Goal: Browse casually: Explore the website without a specific task or goal

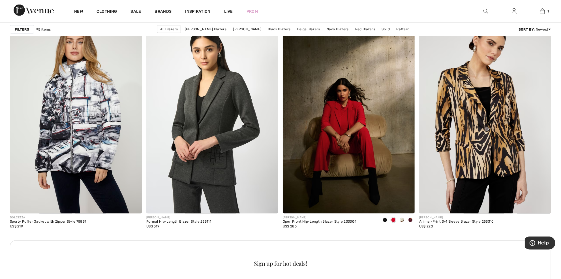
scroll to position [708, 0]
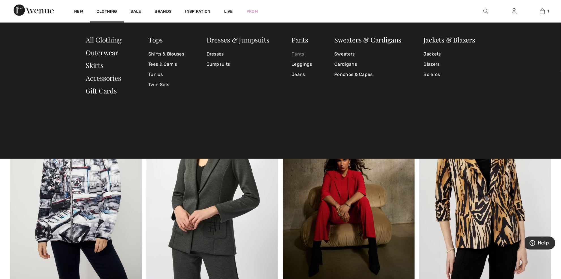
click at [297, 52] on link "Pants" at bounding box center [302, 54] width 20 height 10
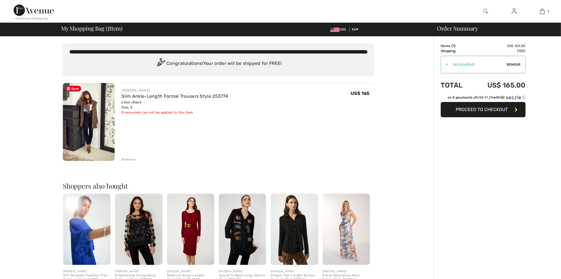
click at [101, 143] on img at bounding box center [89, 122] width 52 height 78
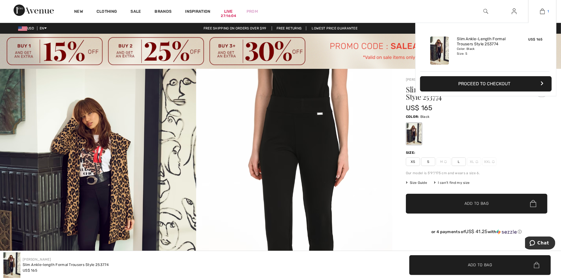
click at [545, 11] on img at bounding box center [542, 11] width 5 height 7
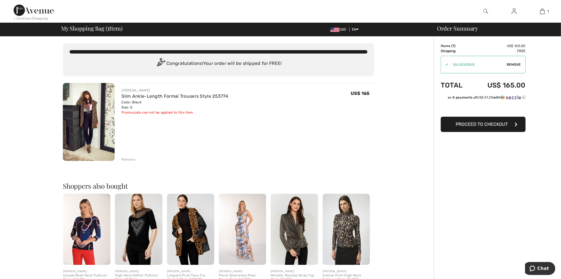
click at [25, 8] on img at bounding box center [34, 10] width 40 height 11
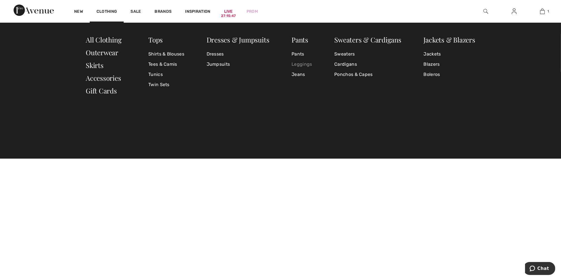
click at [308, 63] on link "Leggings" at bounding box center [302, 64] width 20 height 10
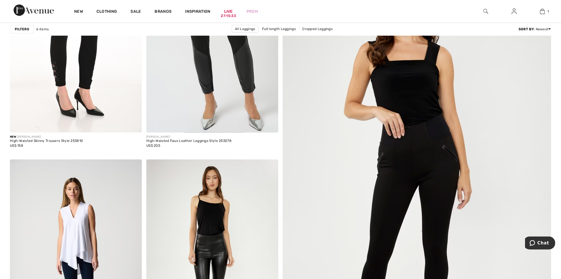
scroll to position [170, 0]
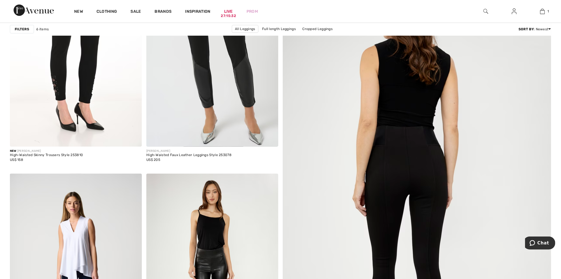
click at [415, 191] on img at bounding box center [417, 190] width 322 height 483
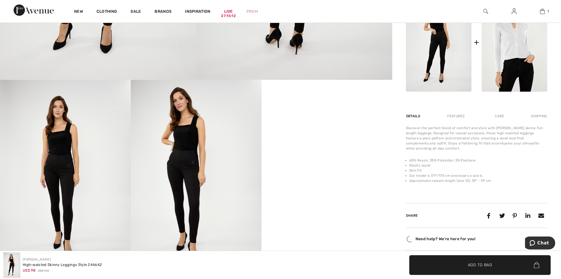
scroll to position [28, 0]
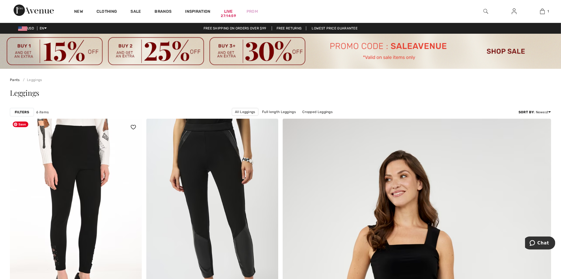
scroll to position [85, 0]
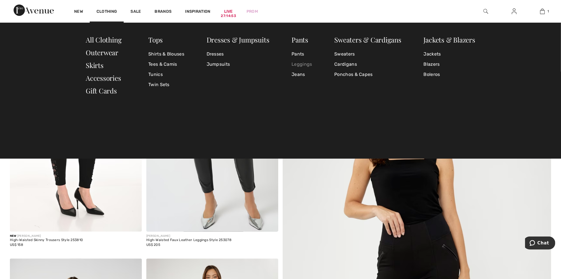
click at [305, 62] on link "Leggings" at bounding box center [302, 64] width 20 height 10
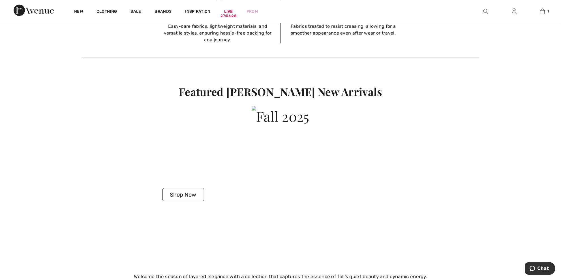
scroll to position [1471, 0]
click at [33, 12] on img at bounding box center [34, 10] width 40 height 11
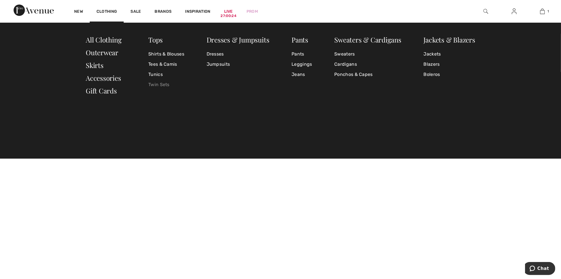
click at [154, 85] on link "Twin Sets" at bounding box center [166, 85] width 36 height 10
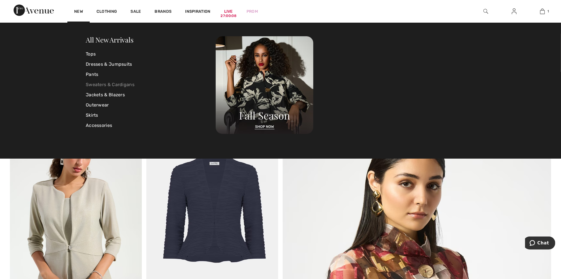
click at [97, 86] on link "Sweaters & Cardigans" at bounding box center [151, 85] width 130 height 10
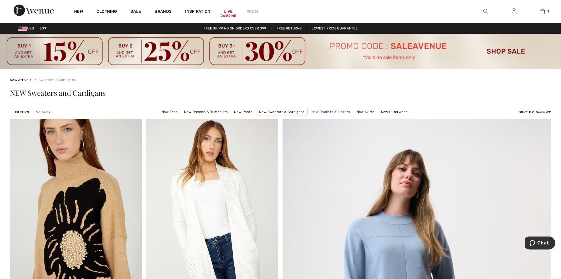
click at [326, 114] on link "New Jackets & Blazers" at bounding box center [330, 111] width 44 height 7
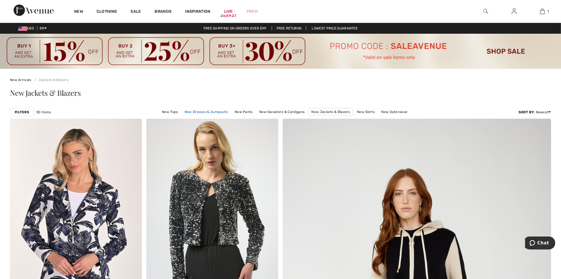
click at [217, 113] on link "New Dresses & Jumpsuits" at bounding box center [206, 111] width 49 height 7
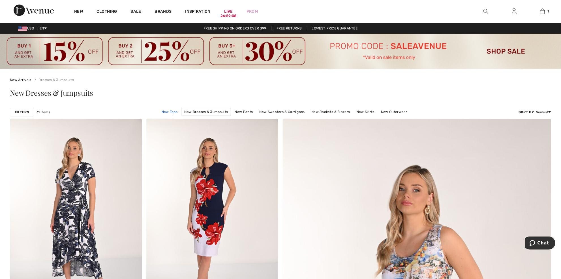
click at [167, 112] on link "New Tops" at bounding box center [170, 111] width 22 height 7
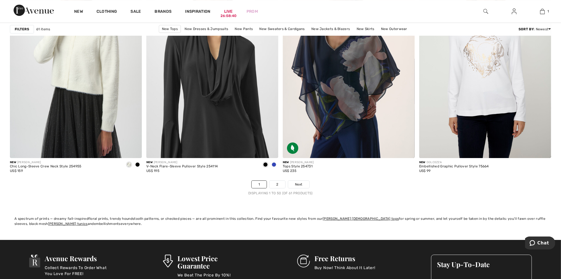
scroll to position [3396, 0]
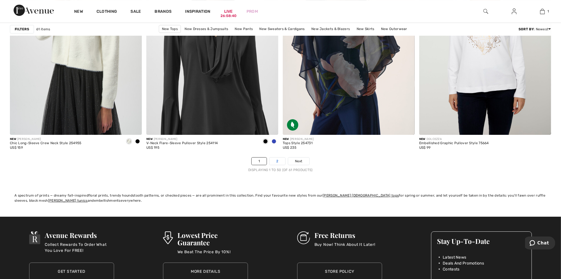
click at [276, 161] on link "2" at bounding box center [277, 160] width 16 height 7
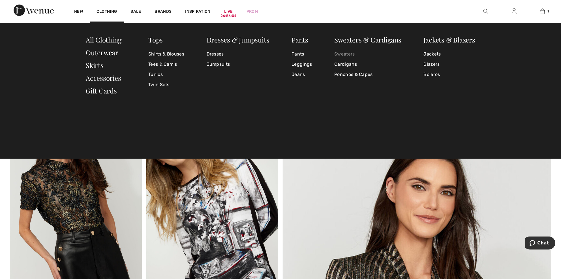
click at [344, 55] on link "Sweaters" at bounding box center [367, 54] width 67 height 10
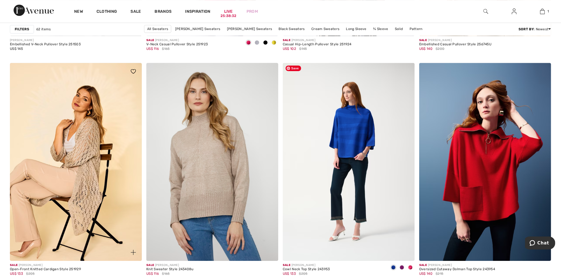
scroll to position [3340, 0]
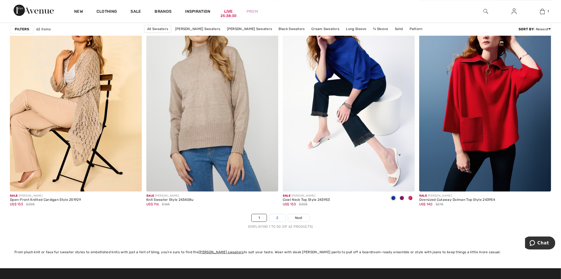
click at [276, 220] on link "2" at bounding box center [277, 217] width 16 height 7
